Goal: Information Seeking & Learning: Learn about a topic

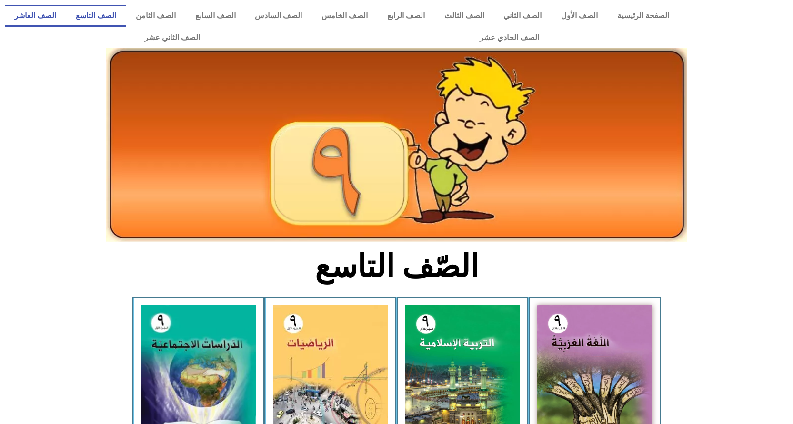
click at [66, 13] on link "الصف العاشر" at bounding box center [35, 16] width 61 height 22
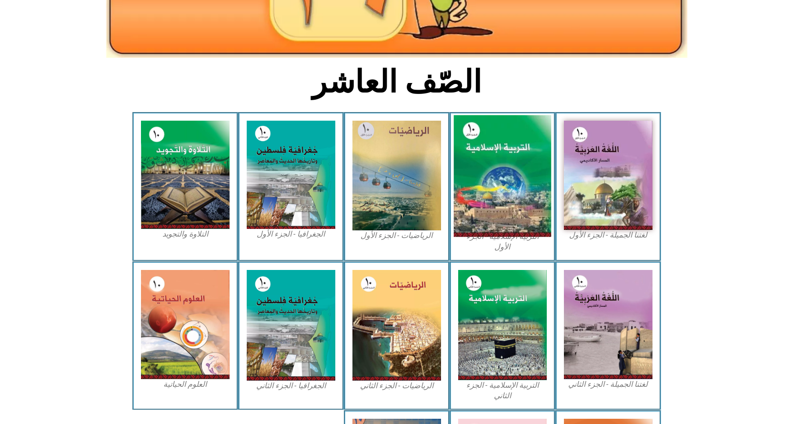
scroll to position [191, 0]
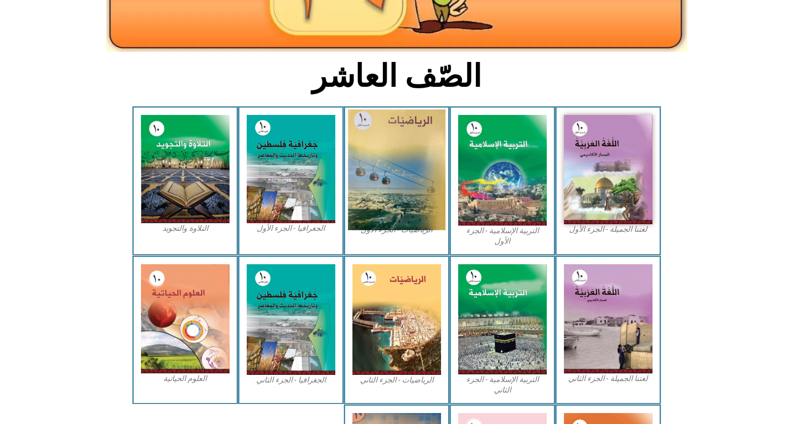
click at [403, 177] on img at bounding box center [397, 170] width 98 height 121
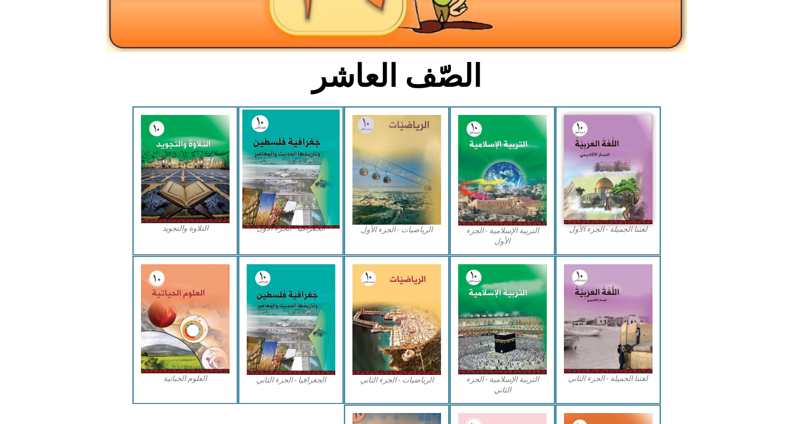
click at [274, 169] on img at bounding box center [291, 169] width 98 height 119
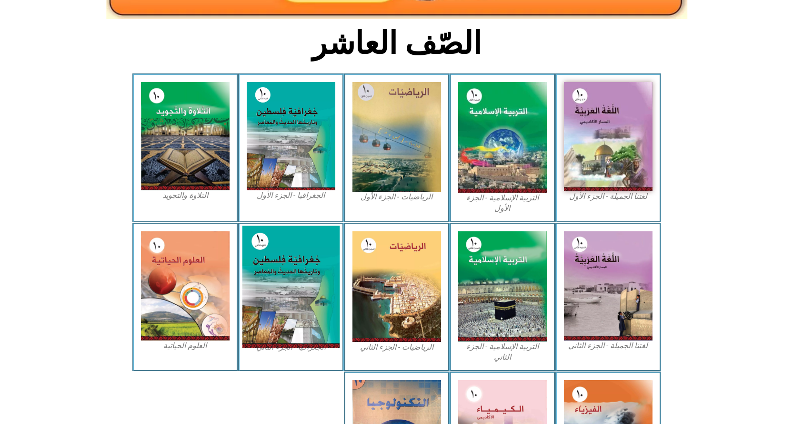
scroll to position [206, 0]
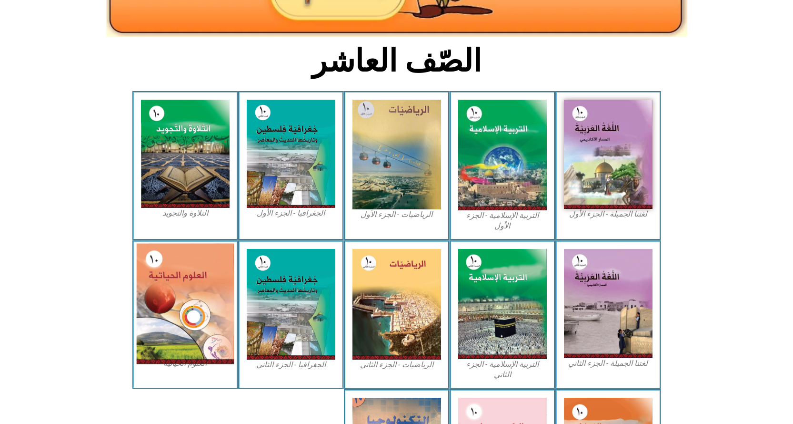
click at [187, 296] on img at bounding box center [185, 303] width 98 height 121
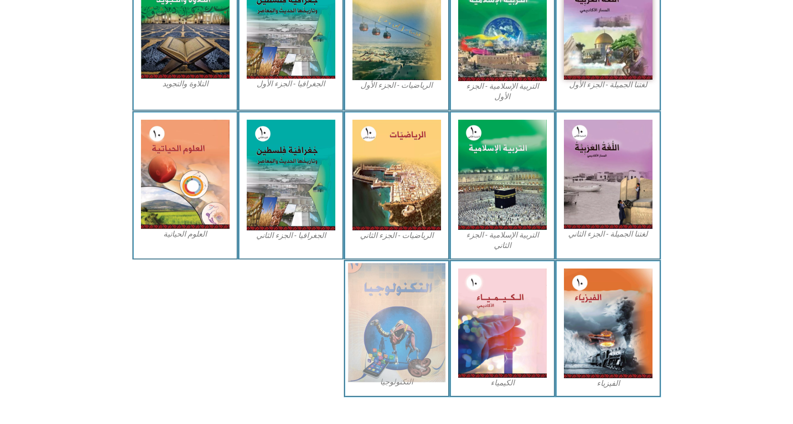
scroll to position [349, 0]
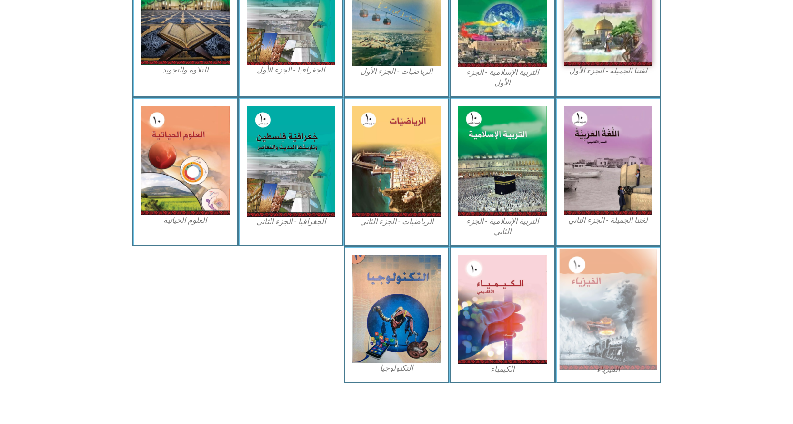
click at [600, 301] on img at bounding box center [608, 309] width 98 height 121
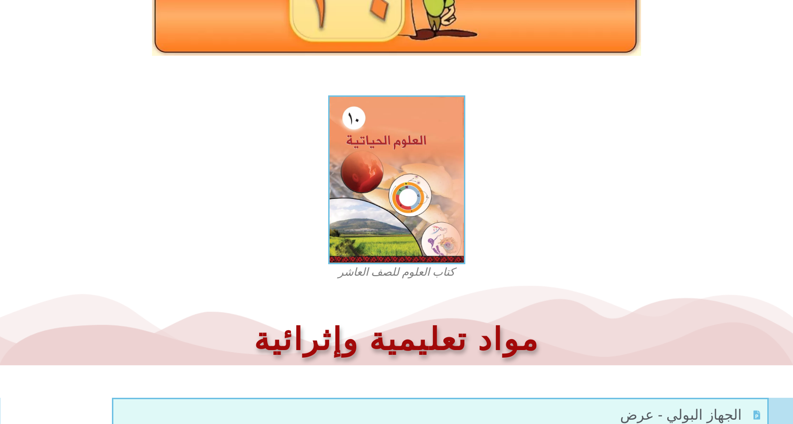
scroll to position [159, 0]
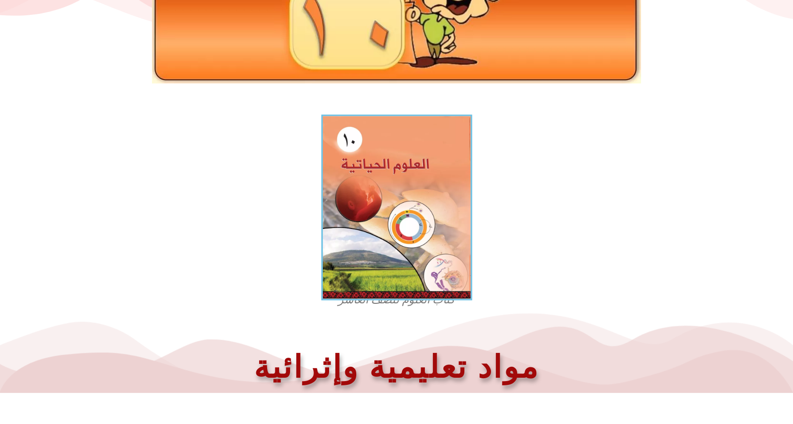
click at [427, 234] on img at bounding box center [396, 207] width 151 height 186
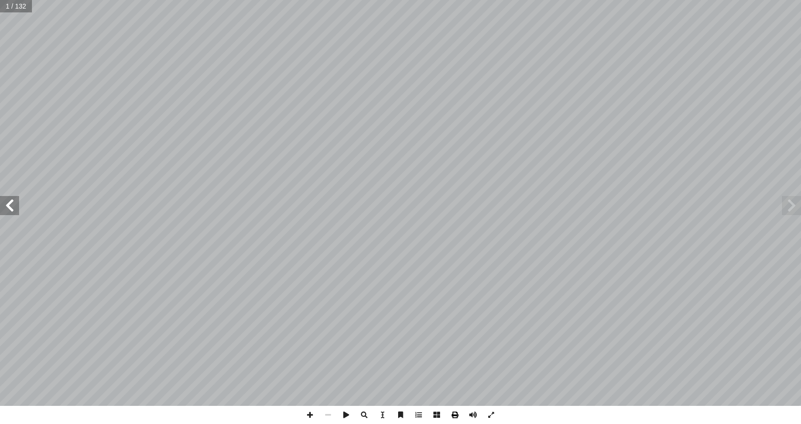
click at [455, 415] on span at bounding box center [455, 415] width 18 height 18
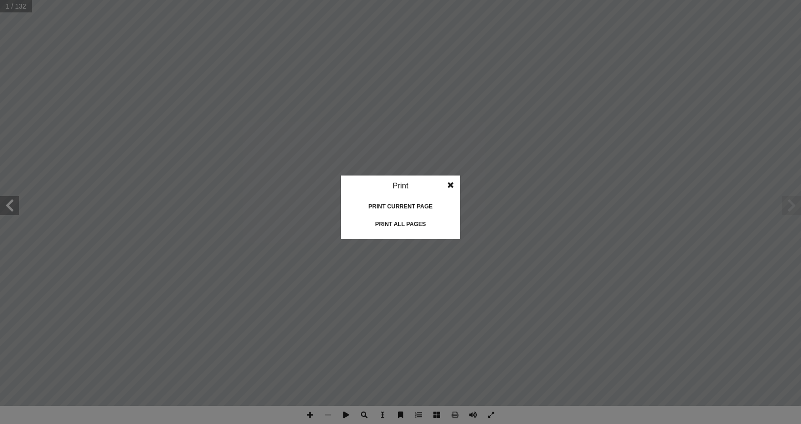
click at [419, 222] on div "Print all pages" at bounding box center [400, 223] width 95 height 15
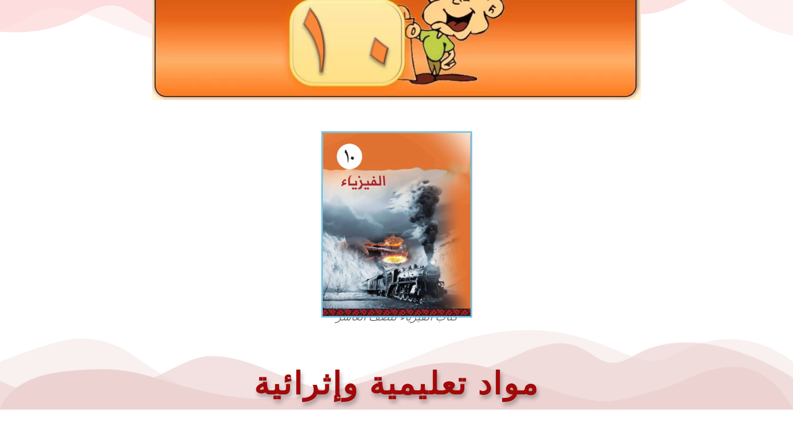
scroll to position [143, 0]
click at [418, 273] on img at bounding box center [396, 224] width 151 height 186
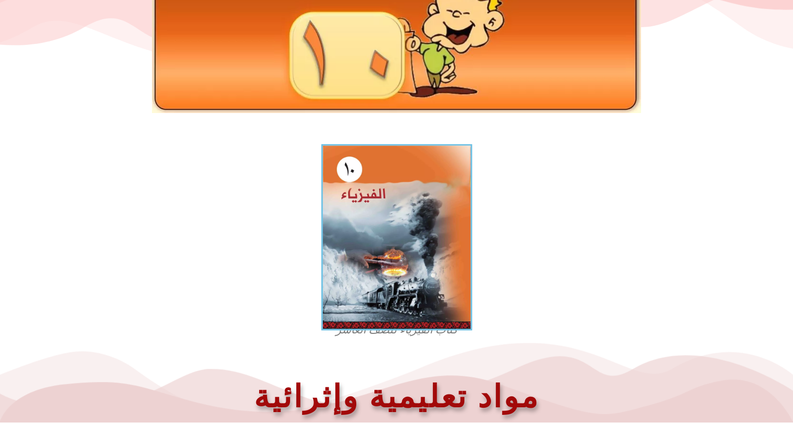
scroll to position [112, 0]
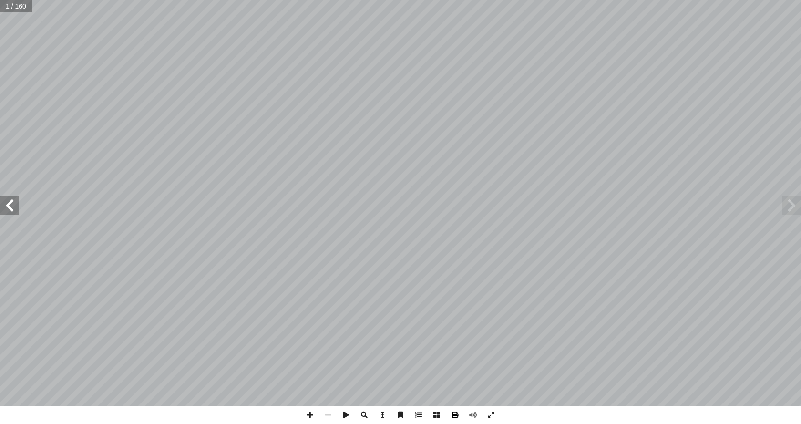
click at [456, 415] on span at bounding box center [455, 415] width 18 height 18
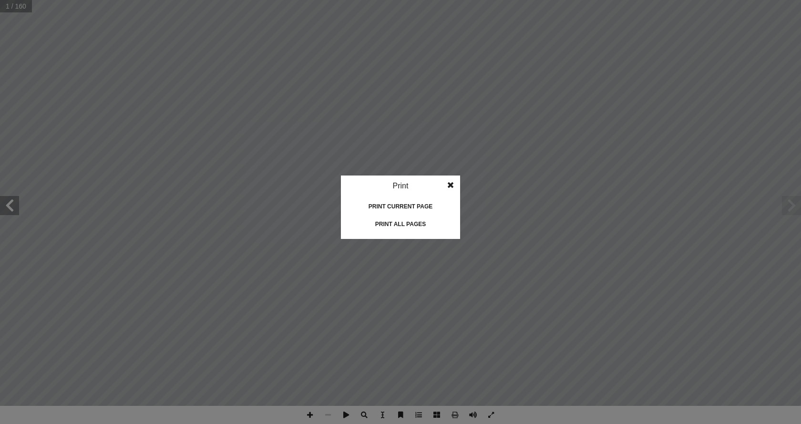
click at [419, 226] on div "Print all pages" at bounding box center [400, 223] width 95 height 15
